Goal: Task Accomplishment & Management: Use online tool/utility

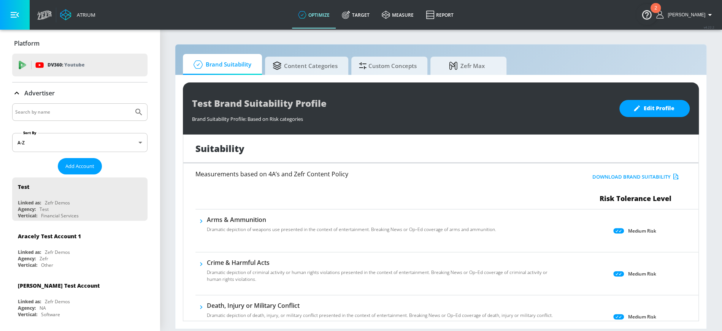
click at [102, 112] on input "Search by name" at bounding box center [72, 112] width 115 height 10
type input "[GEOGRAPHIC_DATA]"
click at [130, 104] on button "Submit Search" at bounding box center [138, 112] width 17 height 17
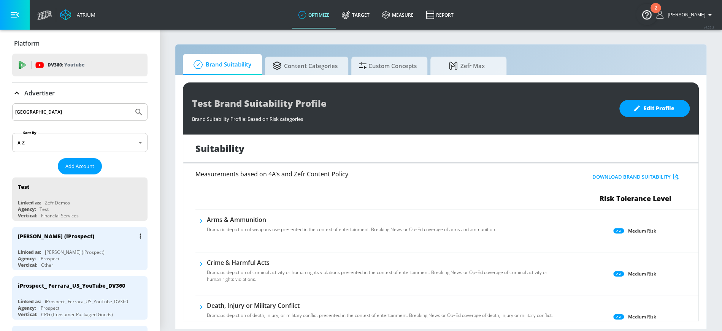
click at [48, 250] on div "[PERSON_NAME] (iProspect)" at bounding box center [75, 252] width 60 height 6
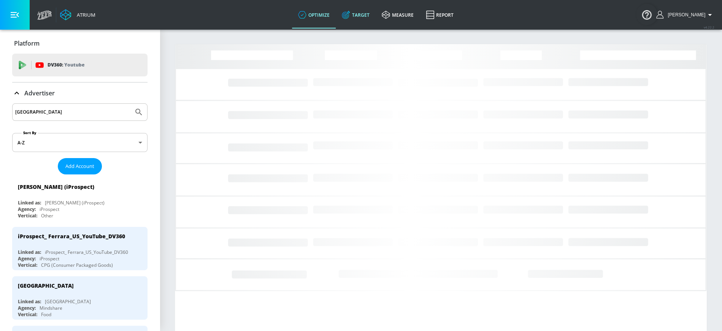
click at [366, 12] on link "Target" at bounding box center [356, 14] width 40 height 27
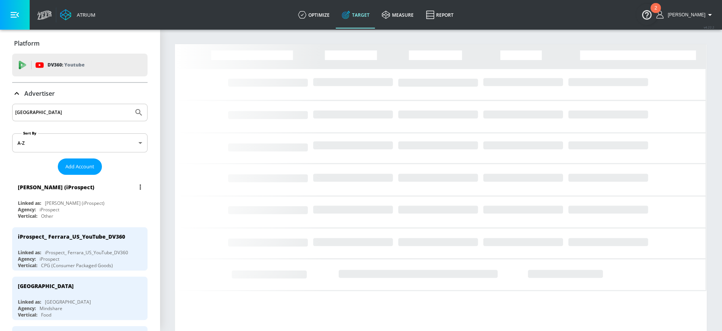
click at [100, 196] on div "[PERSON_NAME] (iProspect) Linked as: [PERSON_NAME] (iProspect) Agency: iProspec…" at bounding box center [79, 199] width 135 height 43
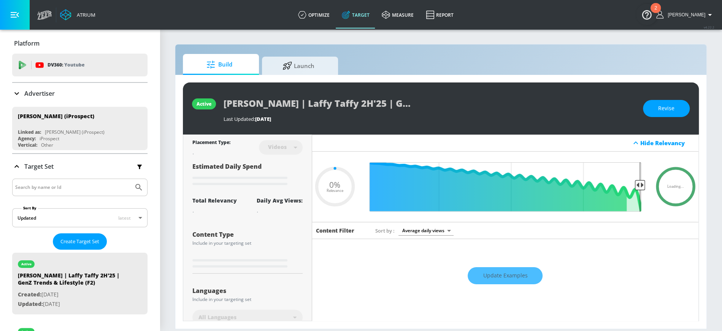
click at [51, 187] on input "Search by name or Id" at bounding box center [72, 188] width 115 height 10
type input "funables"
click at [130, 179] on button "Submit Search" at bounding box center [138, 187] width 17 height 17
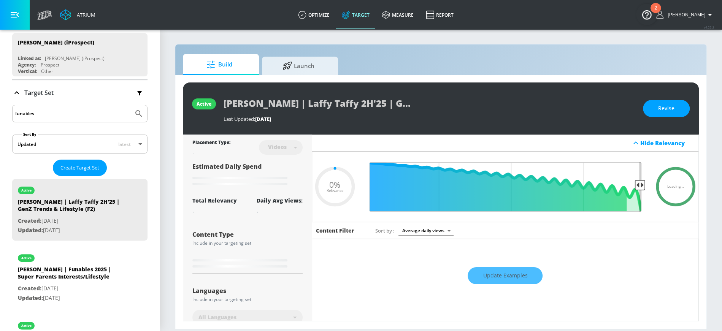
scroll to position [191, 0]
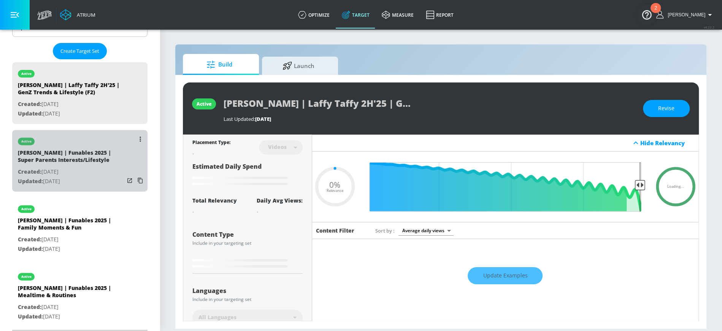
click at [66, 152] on div "[PERSON_NAME] | Funables 2025 | Super Parents Interests/Lifestyle" at bounding box center [71, 158] width 107 height 18
type input "[PERSON_NAME] | Funables 2025 | Super Parents Interests/Lifestyle"
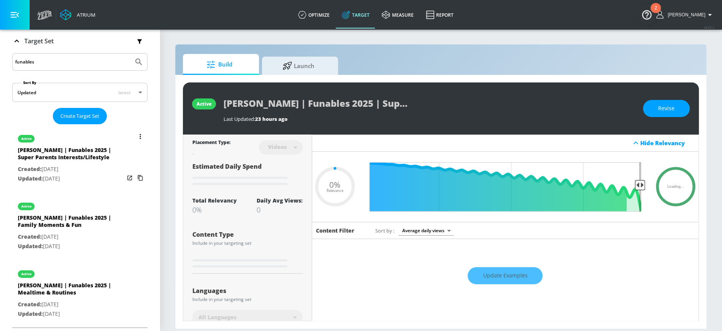
scroll to position [123, 0]
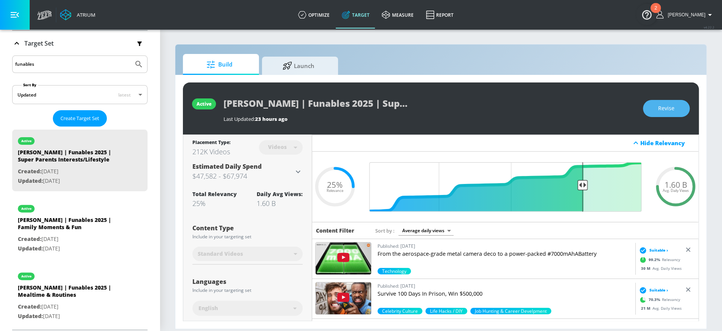
click at [660, 107] on span "Revise" at bounding box center [667, 109] width 16 height 10
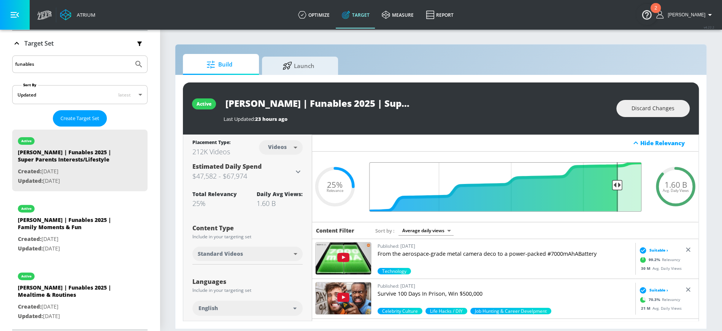
drag, startPoint x: 580, startPoint y: 186, endPoint x: 618, endPoint y: 180, distance: 38.4
click at [618, 180] on input "Final Threshold" at bounding box center [506, 186] width 280 height 49
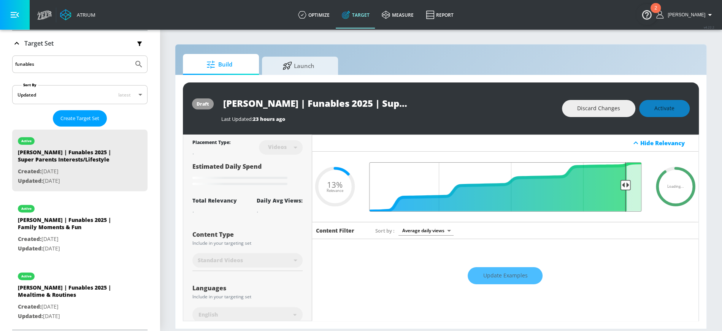
drag, startPoint x: 617, startPoint y: 185, endPoint x: 627, endPoint y: 185, distance: 9.5
click at [627, 185] on input "Final Threshold" at bounding box center [506, 186] width 280 height 49
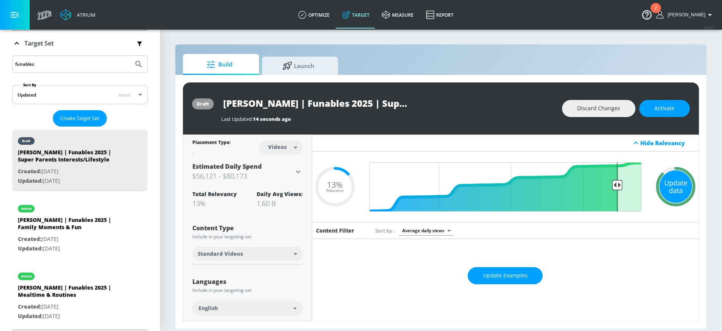
click at [679, 185] on div "Update data" at bounding box center [676, 186] width 33 height 33
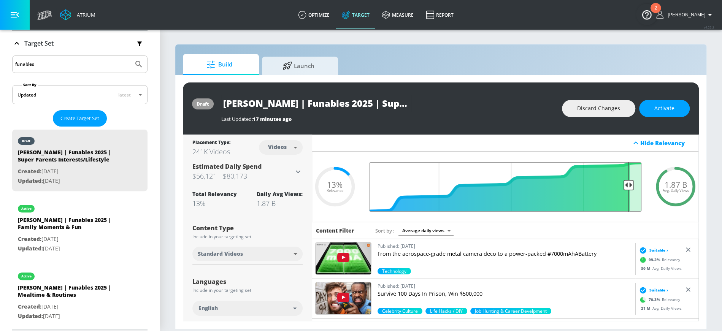
drag, startPoint x: 617, startPoint y: 185, endPoint x: 629, endPoint y: 184, distance: 11.8
click at [629, 184] on input "Final Threshold" at bounding box center [506, 186] width 280 height 49
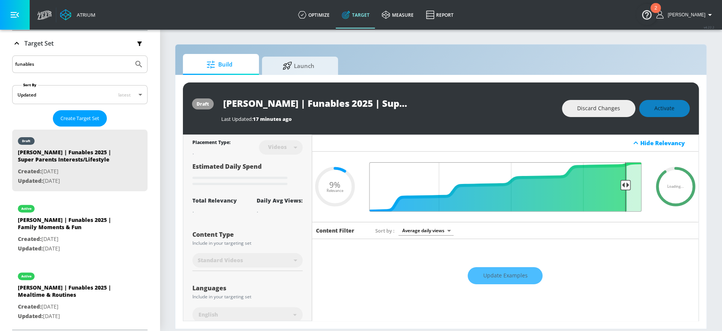
click at [625, 185] on input "Final Threshold" at bounding box center [506, 186] width 280 height 49
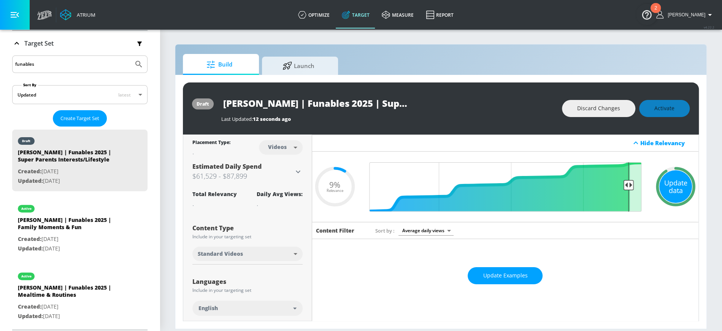
click at [678, 185] on div "Update data" at bounding box center [676, 186] width 33 height 33
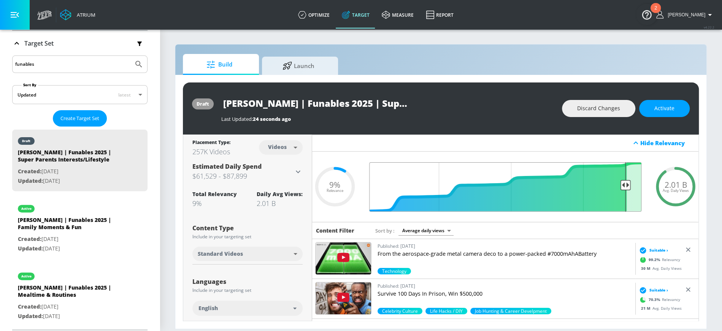
type input "0.1"
click at [625, 185] on input "Final Threshold" at bounding box center [506, 186] width 280 height 49
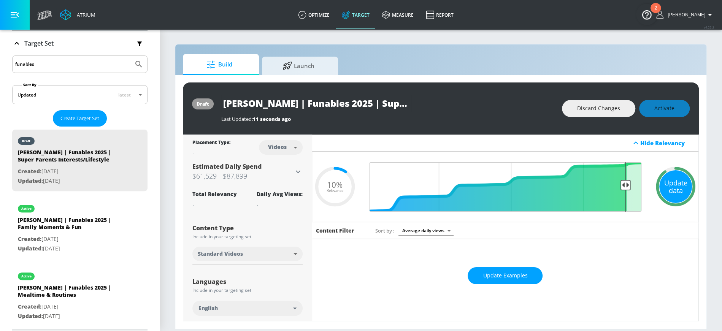
click at [678, 183] on div "Update data" at bounding box center [676, 186] width 33 height 33
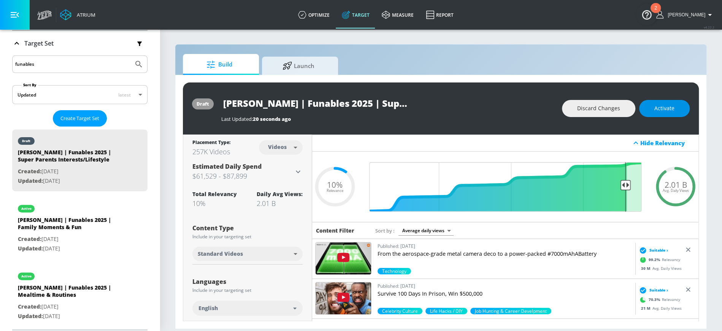
click at [662, 114] on button "Activate" at bounding box center [665, 108] width 51 height 17
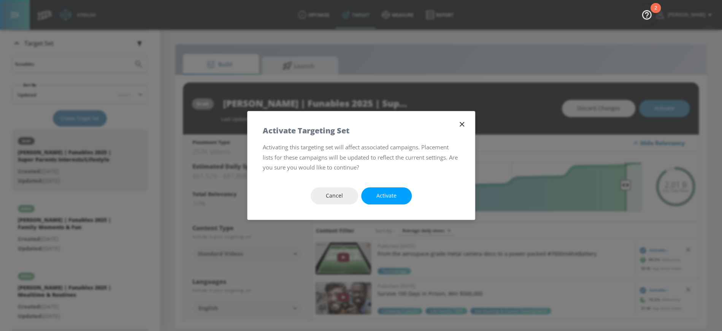
click at [400, 205] on div "Cancel Activate" at bounding box center [362, 196] width 228 height 48
click at [389, 200] on span "Activate" at bounding box center [387, 196] width 20 height 10
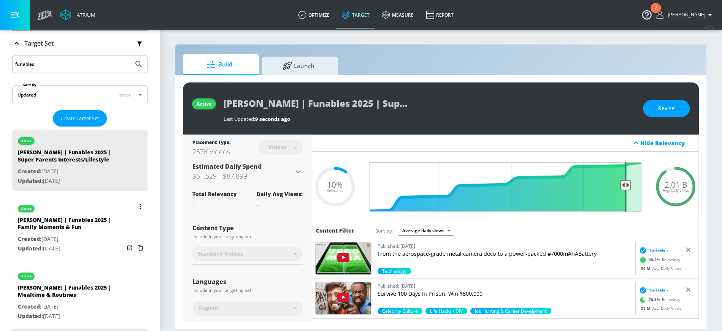
click at [75, 219] on div "[PERSON_NAME] | Funables 2025 | Family Moments & Fun" at bounding box center [71, 225] width 107 height 18
type input "[PERSON_NAME] | Funables 2025 | Family Moments & Fun"
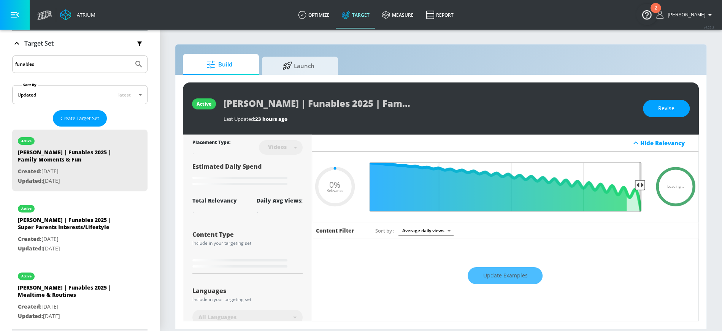
type input "0.25"
